Goal: Navigation & Orientation: Understand site structure

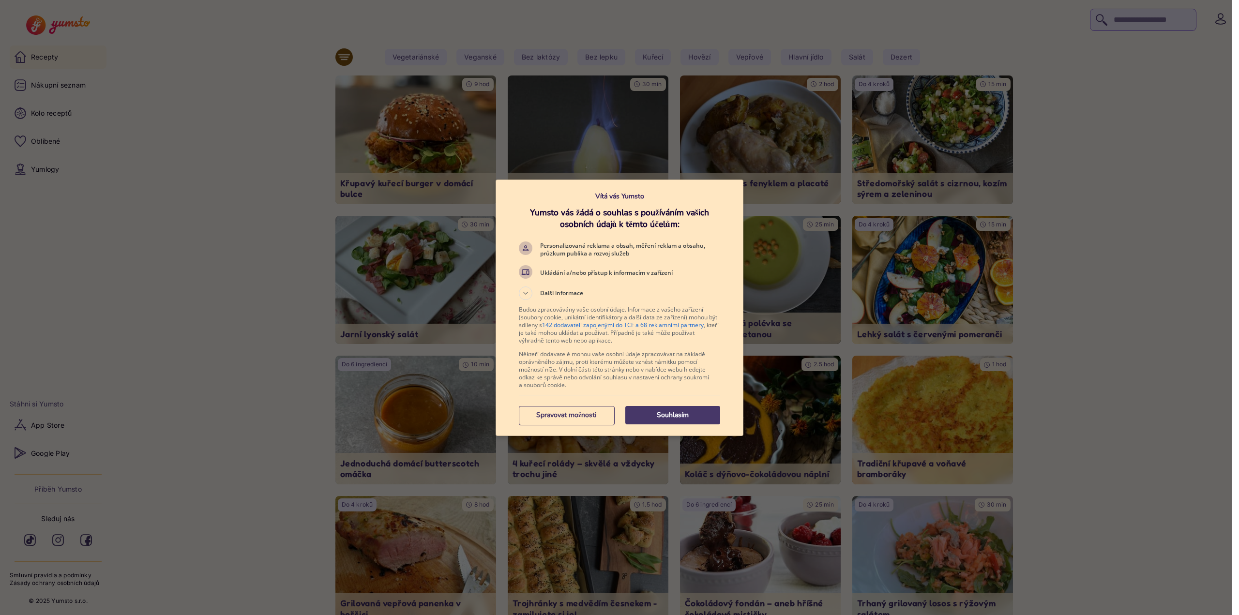
click at [297, 222] on div at bounding box center [619, 307] width 1239 height 615
click at [661, 407] on button "Souhlasím" at bounding box center [672, 415] width 95 height 18
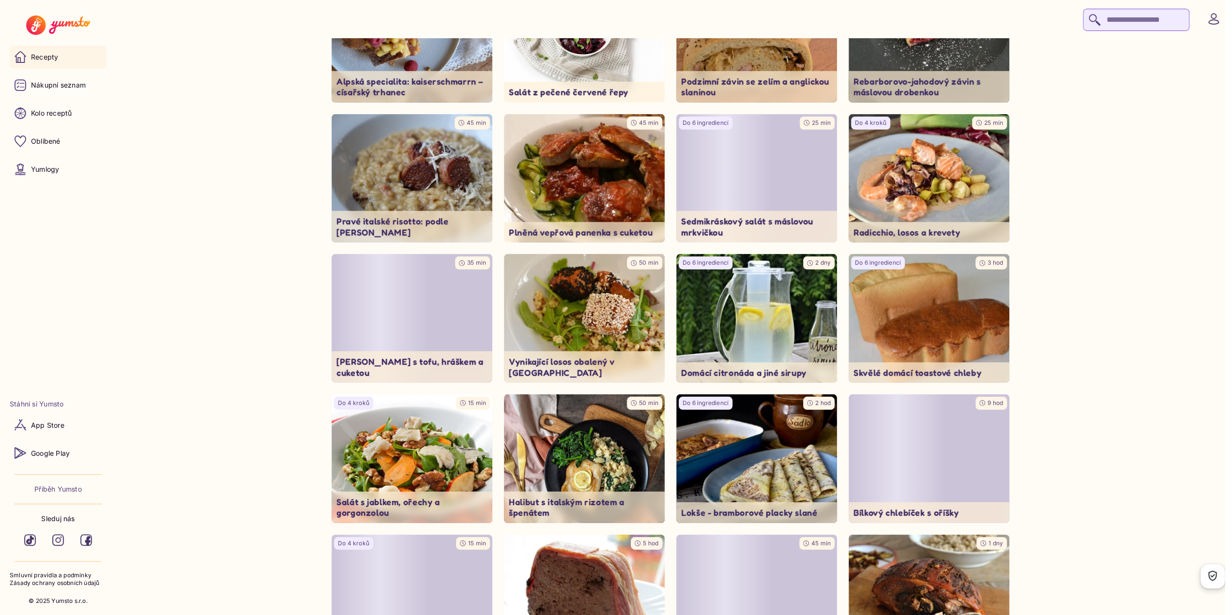
scroll to position [2837, 0]
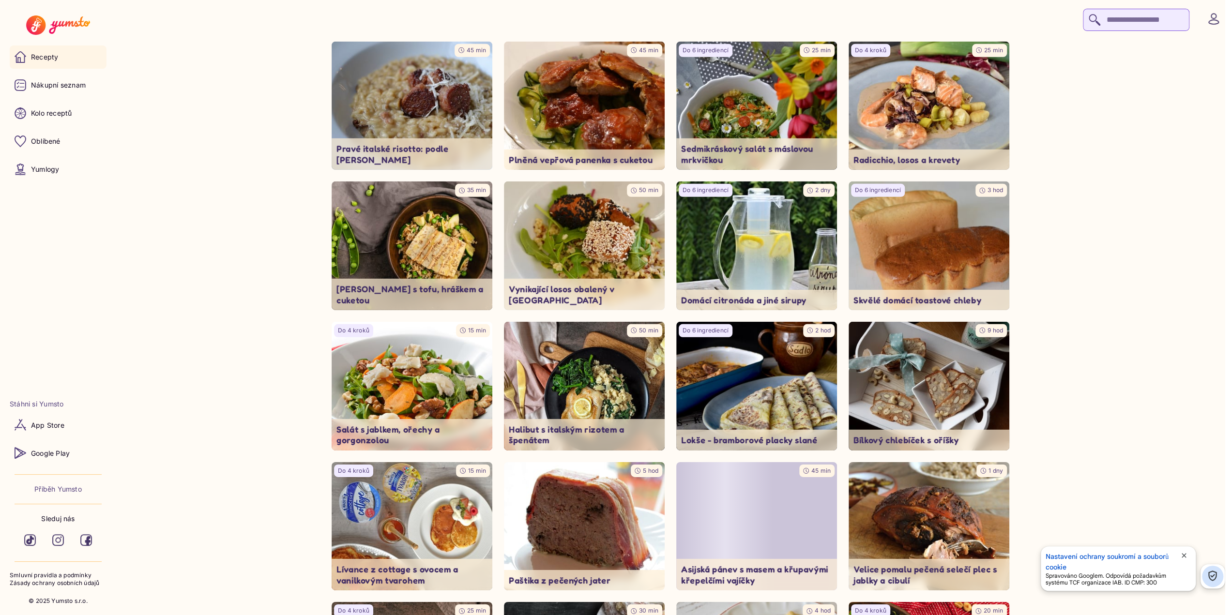
click at [76, 21] on img at bounding box center [57, 24] width 63 height 19
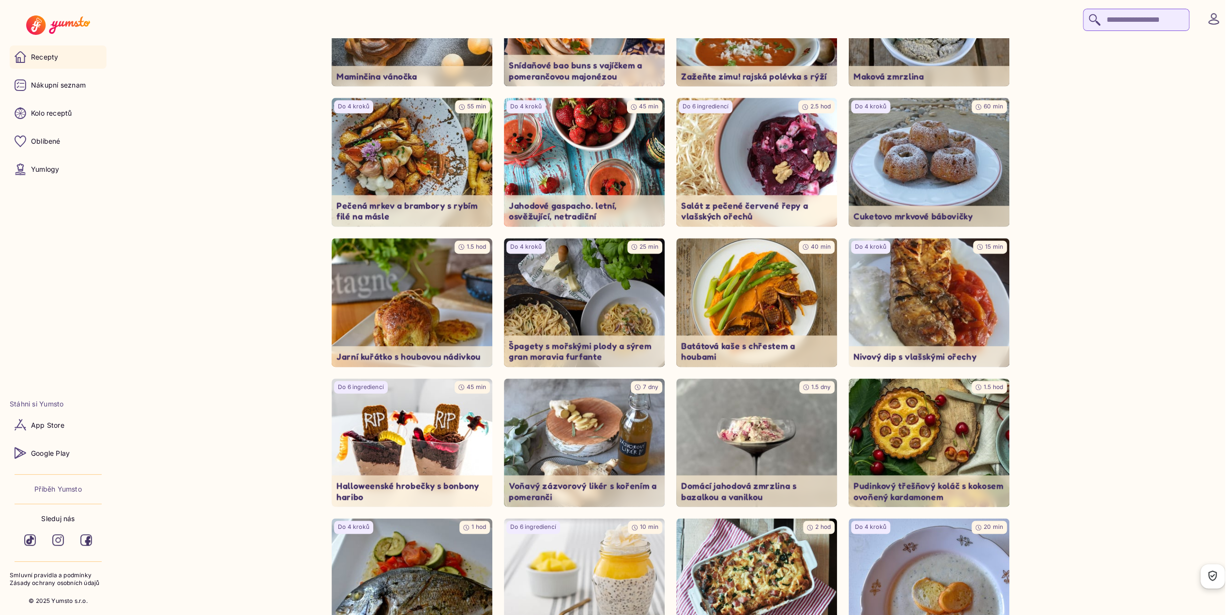
scroll to position [1240, 0]
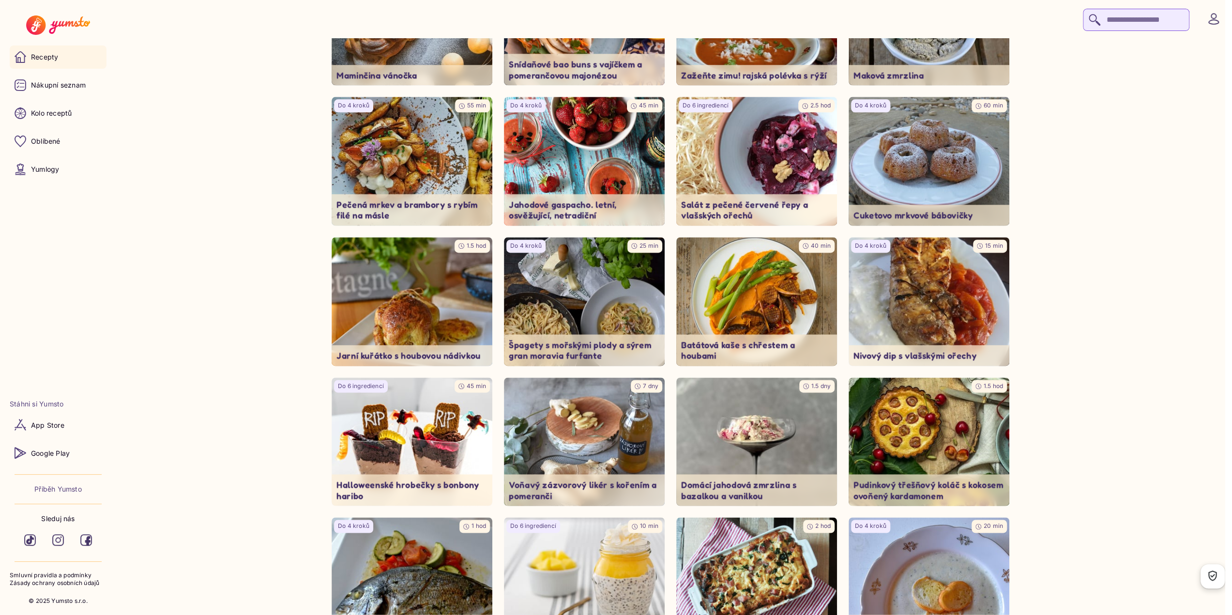
click at [90, 583] on p "Zásady ochrany osobních údajů" at bounding box center [58, 583] width 97 height 8
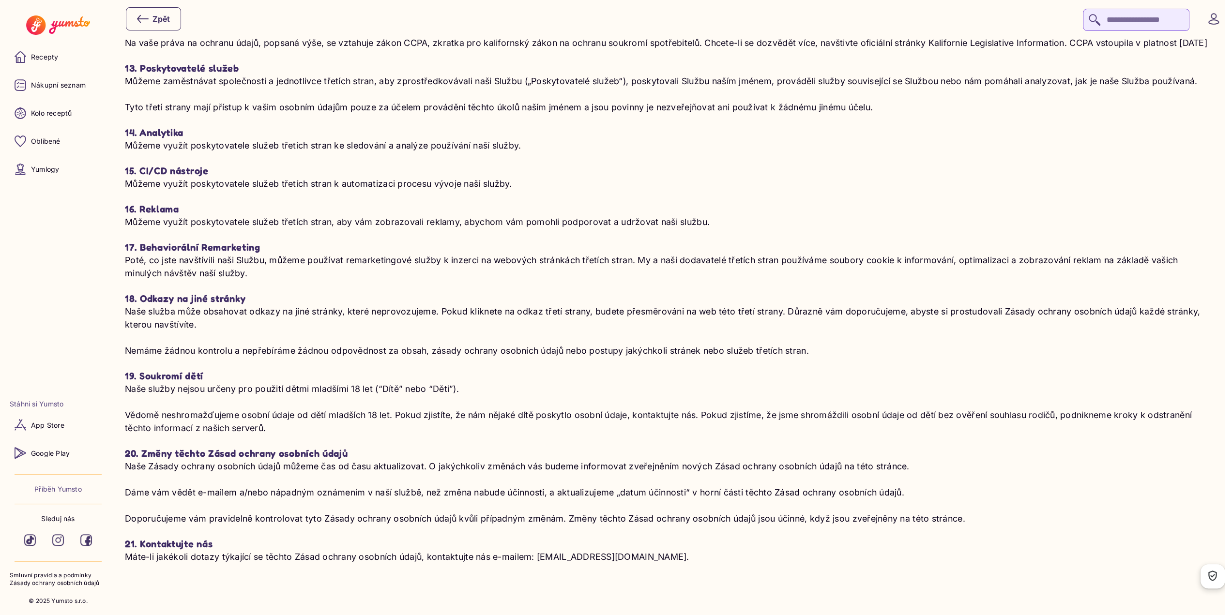
scroll to position [2521, 0]
click at [69, 574] on p "Smluvní pravidla a podmínky" at bounding box center [58, 576] width 97 height 8
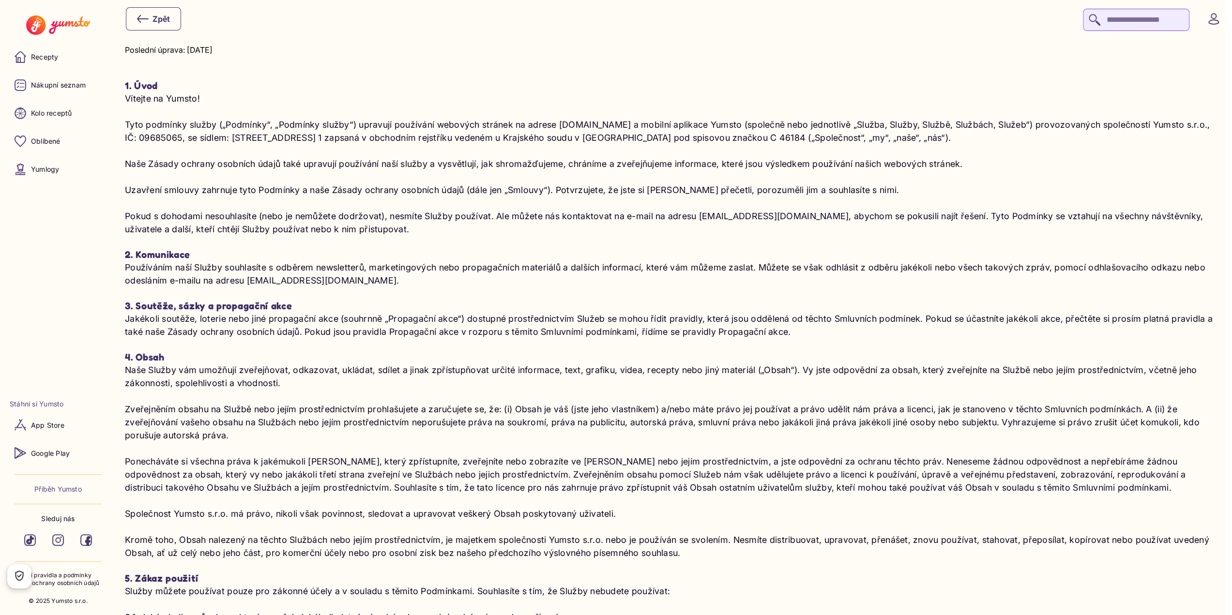
click at [45, 574] on p "Smluvní pravidla a podmínky" at bounding box center [58, 576] width 97 height 8
click at [45, 580] on p "Zásady ochrany osobních údajů" at bounding box center [58, 583] width 97 height 8
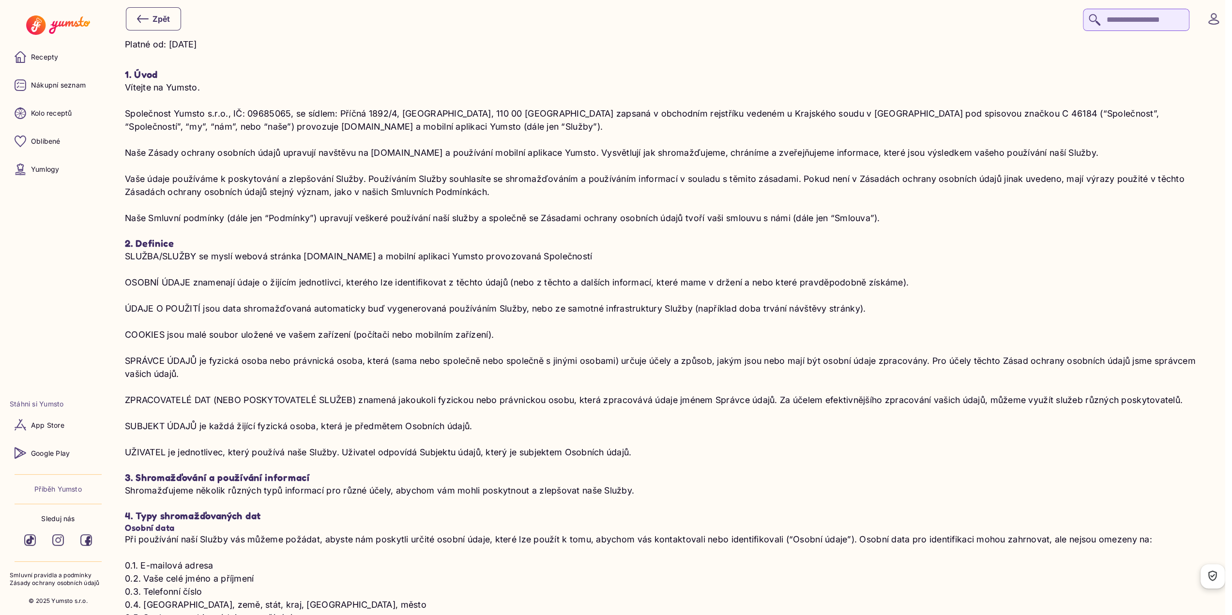
click at [54, 490] on p "Příběh Yumsto" at bounding box center [57, 489] width 47 height 10
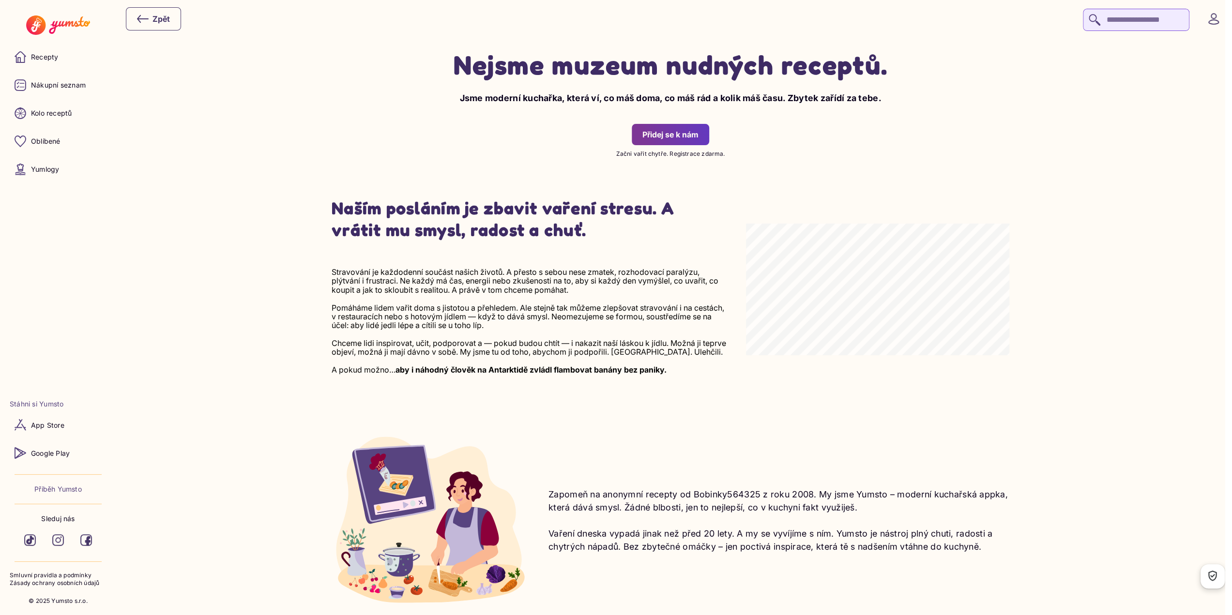
click at [155, 23] on div "Zpět" at bounding box center [153, 19] width 33 height 12
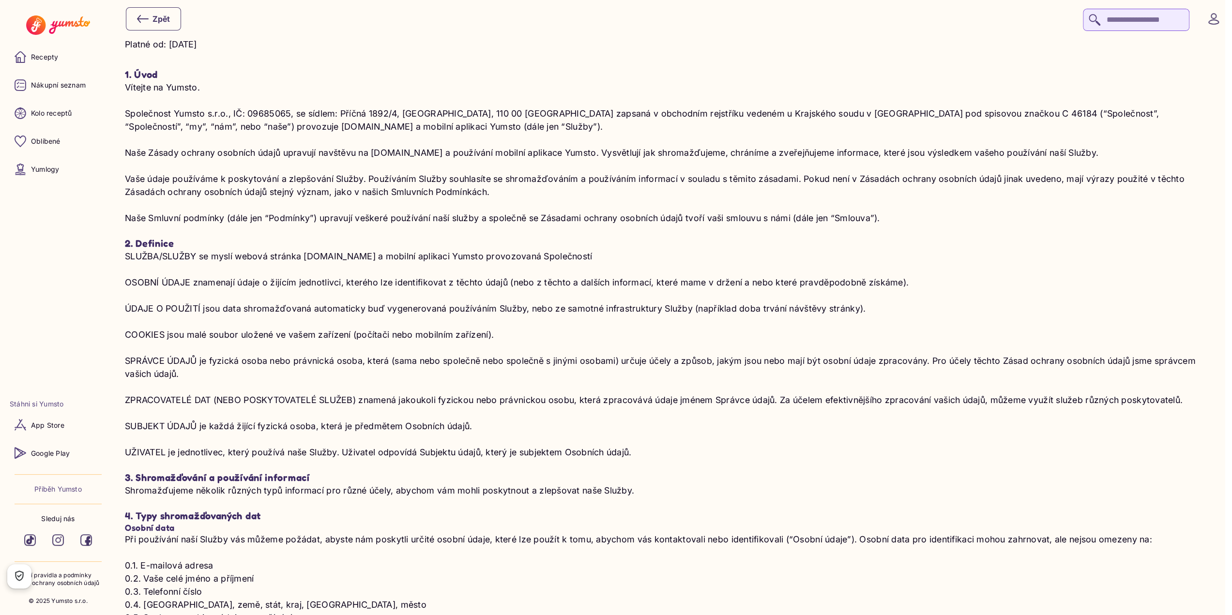
click at [81, 24] on img at bounding box center [57, 24] width 63 height 19
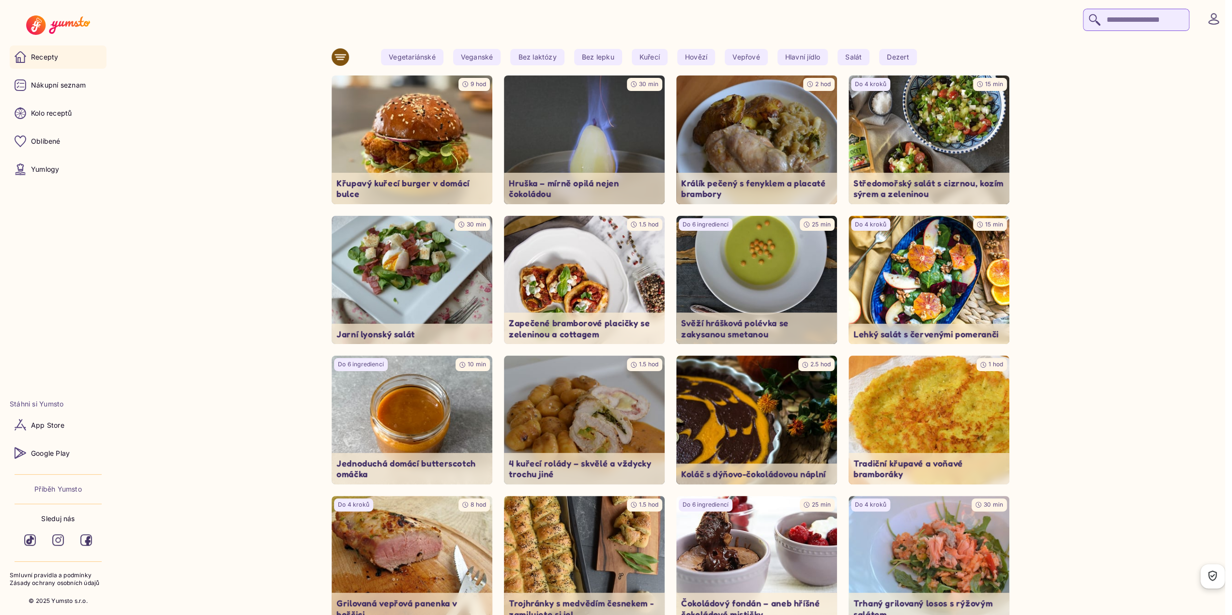
click at [341, 60] on icon at bounding box center [340, 57] width 12 height 12
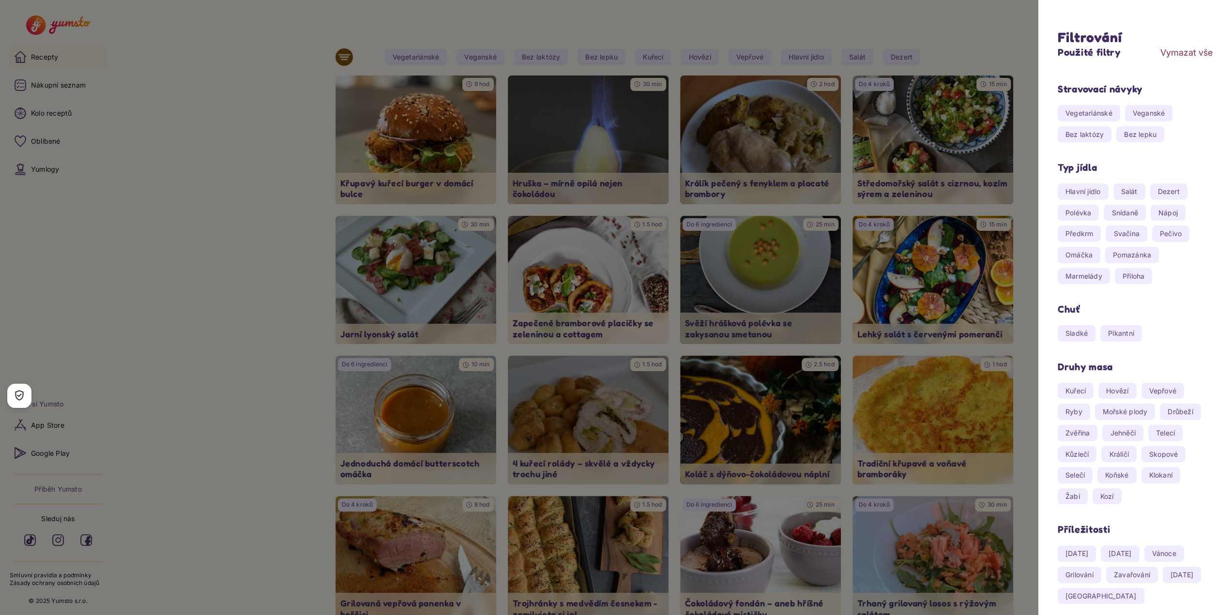
click at [203, 237] on div at bounding box center [616, 307] width 1232 height 615
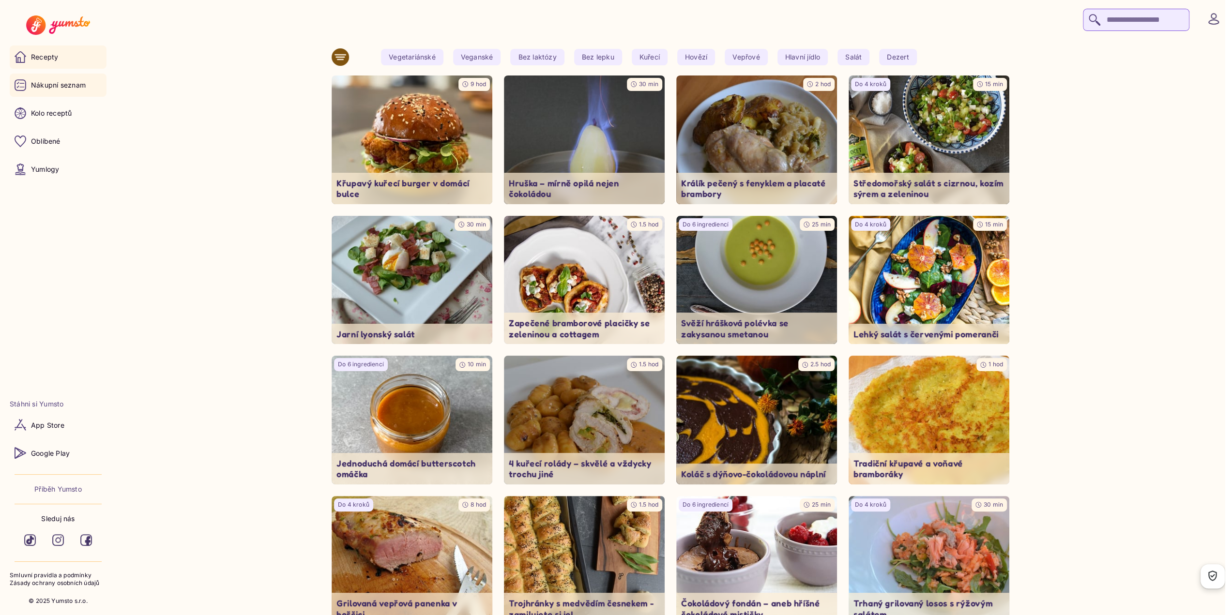
click at [42, 88] on p "Nákupní seznam" at bounding box center [58, 85] width 55 height 10
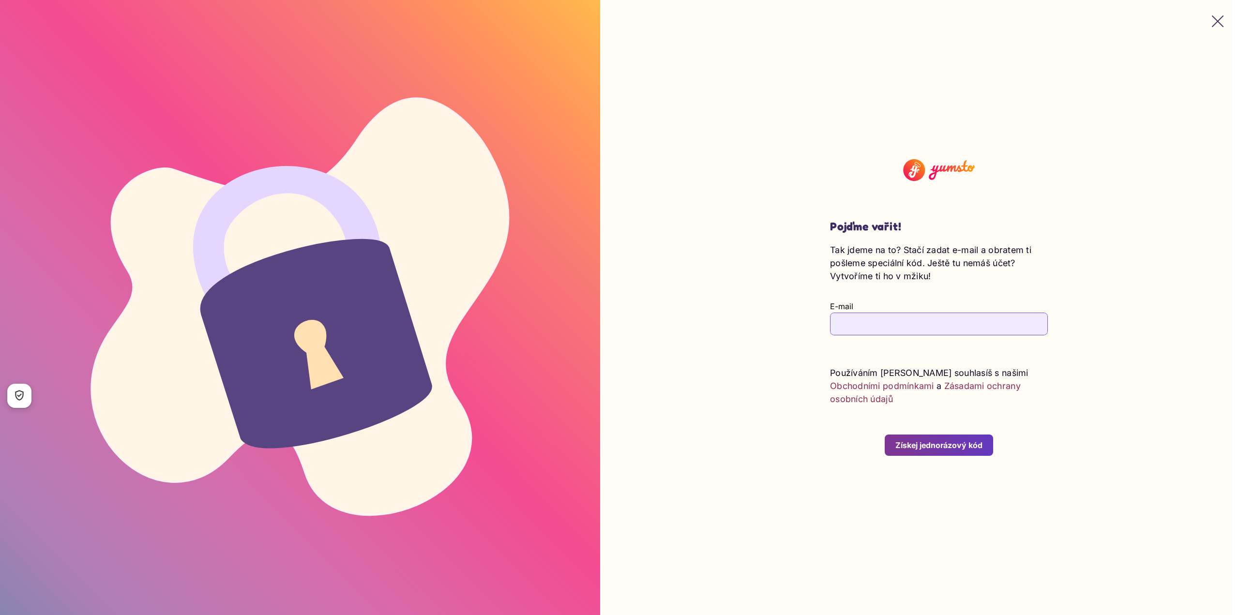
click at [1212, 20] on icon "button" at bounding box center [1218, 21] width 12 height 12
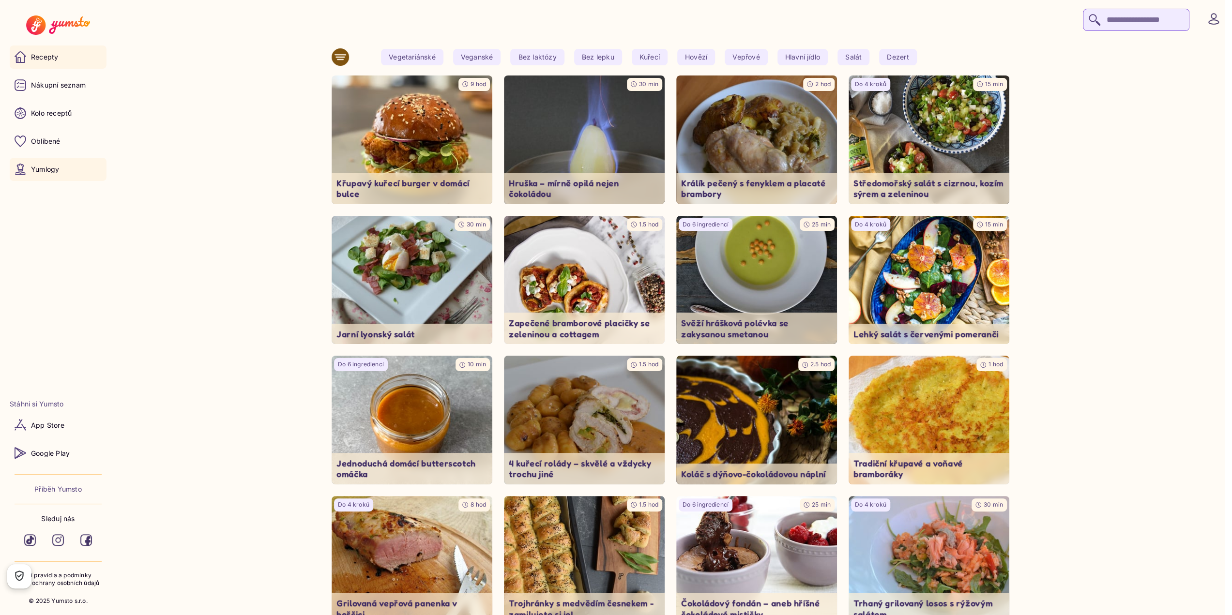
click at [50, 171] on p "Yumlogy" at bounding box center [45, 170] width 28 height 10
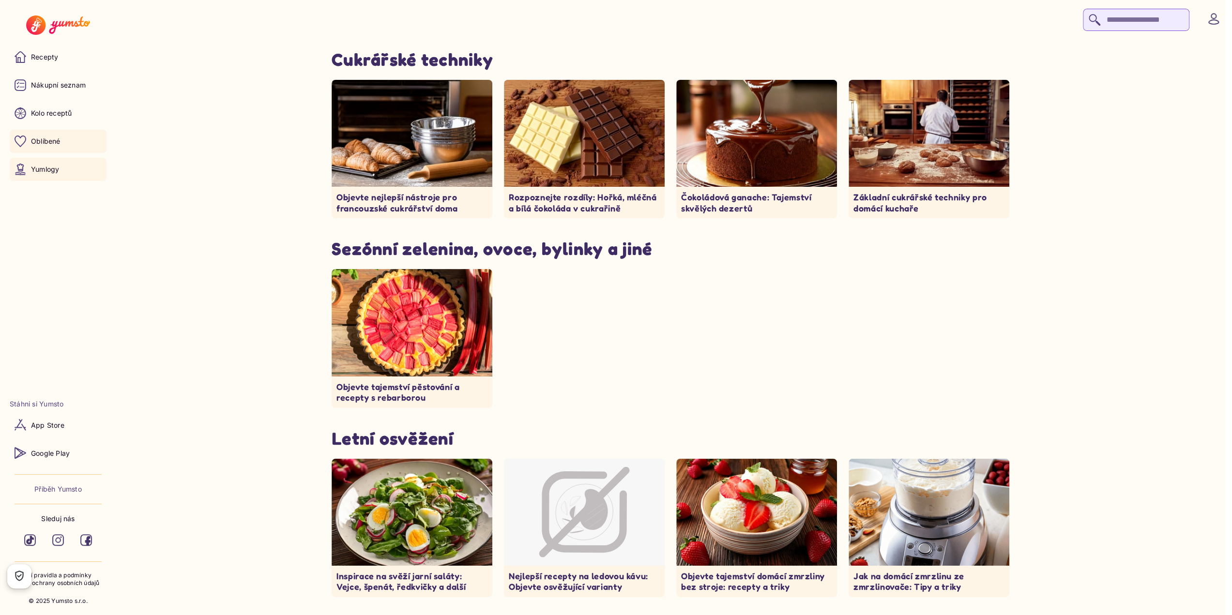
click at [49, 143] on p "Oblíbené" at bounding box center [46, 141] width 30 height 10
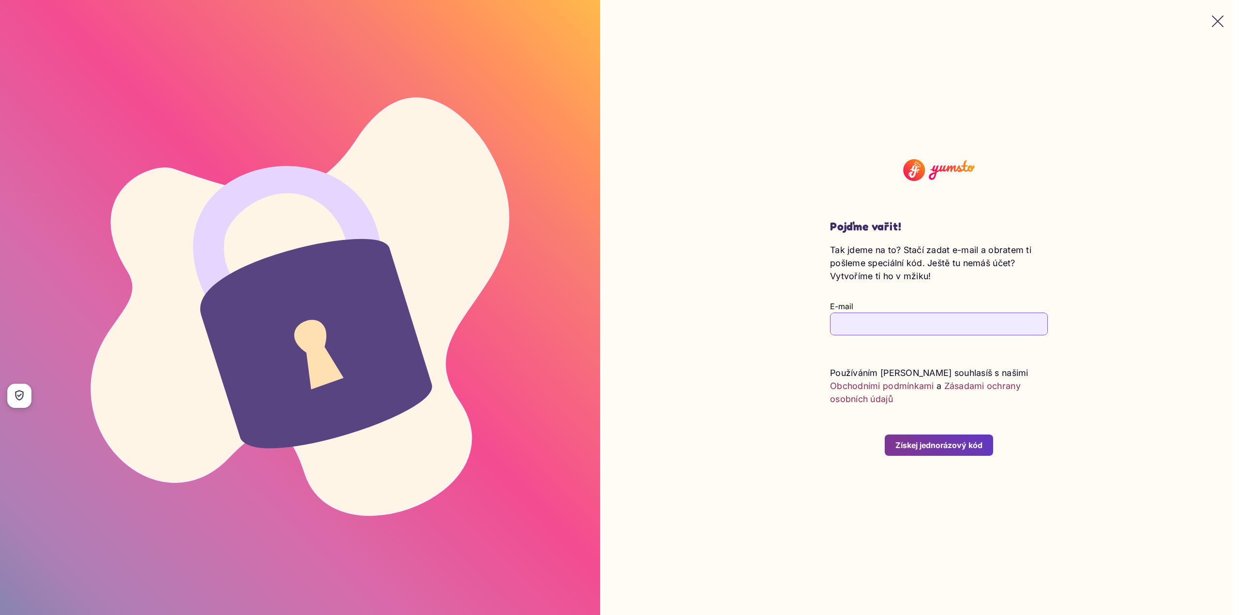
click at [1212, 19] on icon "button" at bounding box center [1218, 21] width 12 height 12
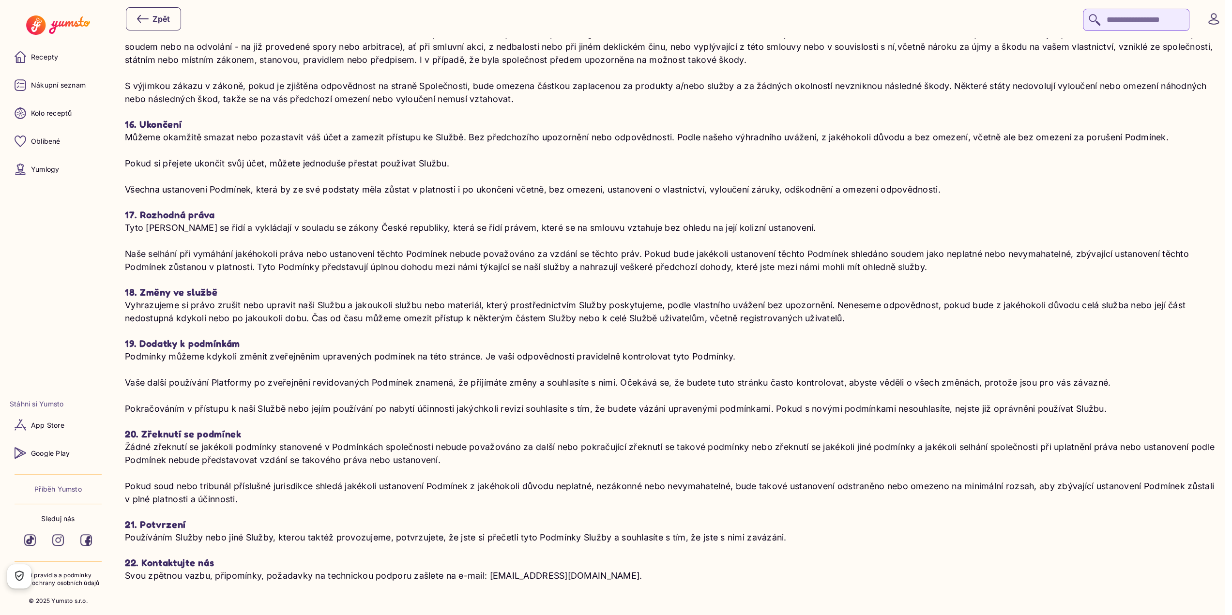
scroll to position [2521, 0]
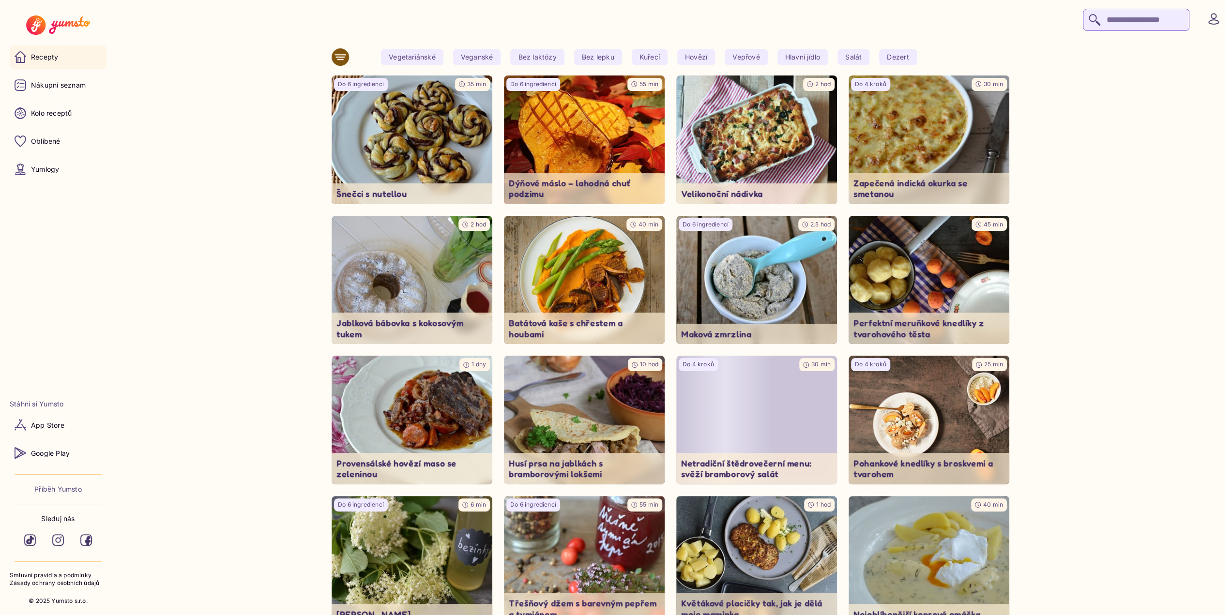
click at [65, 25] on img at bounding box center [57, 24] width 63 height 19
click at [71, 21] on img at bounding box center [57, 24] width 63 height 19
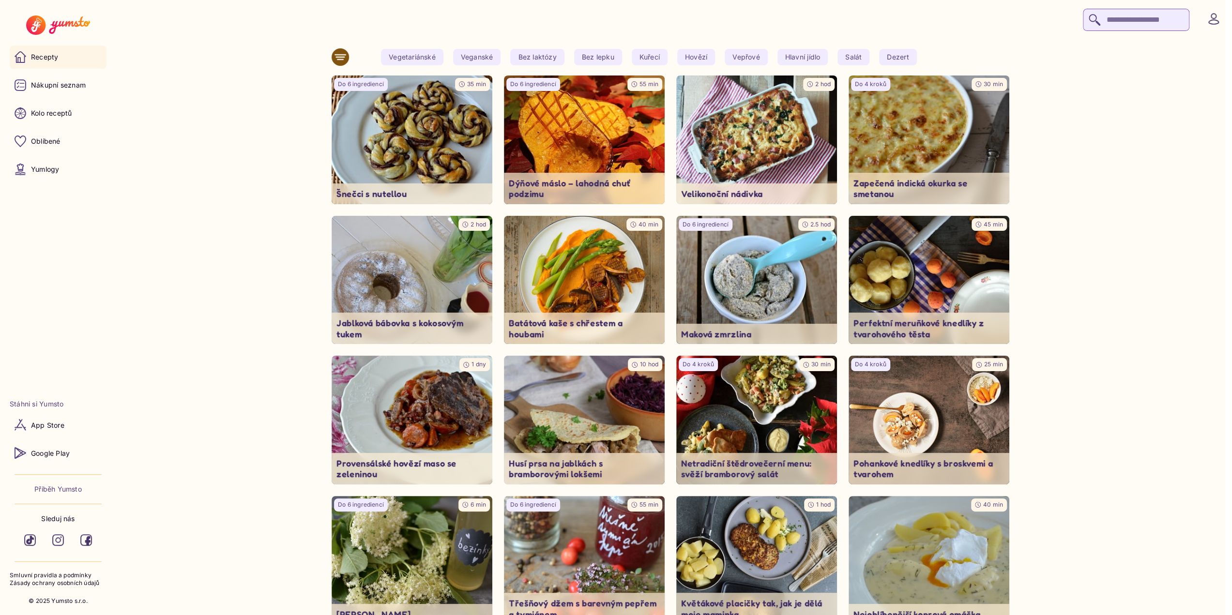
click at [78, 24] on img at bounding box center [57, 24] width 63 height 19
